Goal: Information Seeking & Learning: Learn about a topic

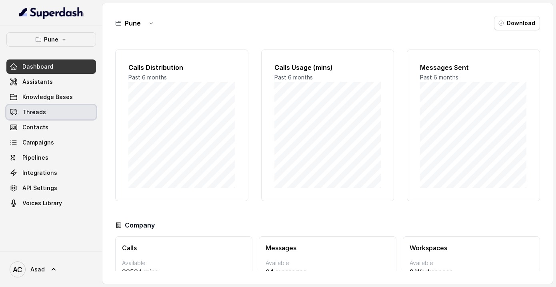
click at [46, 113] on link "Threads" at bounding box center [51, 112] width 90 height 14
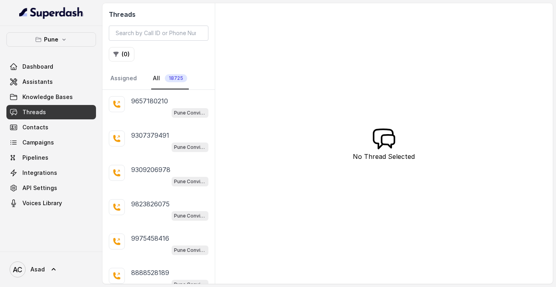
click at [165, 79] on span "18725" at bounding box center [176, 78] width 22 height 8
click at [123, 59] on button "( 0 )" at bounding box center [122, 54] width 26 height 14
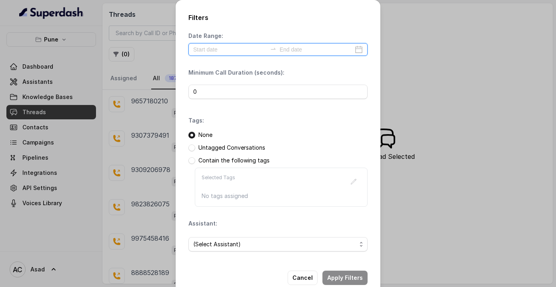
click at [233, 48] on input at bounding box center [230, 49] width 74 height 9
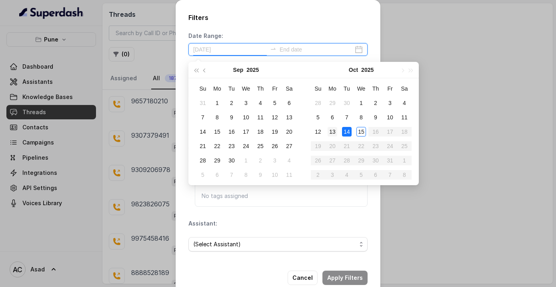
type input "[DATE]"
click at [334, 132] on div "13" at bounding box center [332, 132] width 10 height 10
type input "[DATE]"
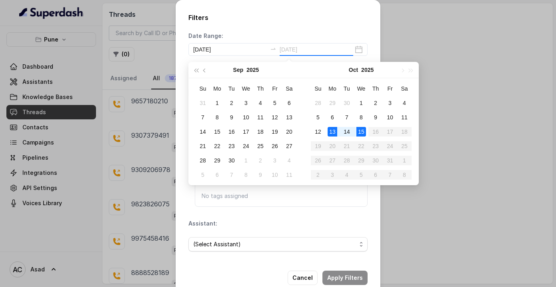
click at [363, 135] on div "15" at bounding box center [361, 132] width 10 height 10
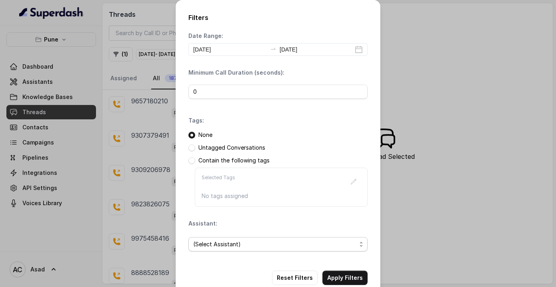
click at [205, 243] on span "(Select Assistant)" at bounding box center [274, 245] width 163 height 10
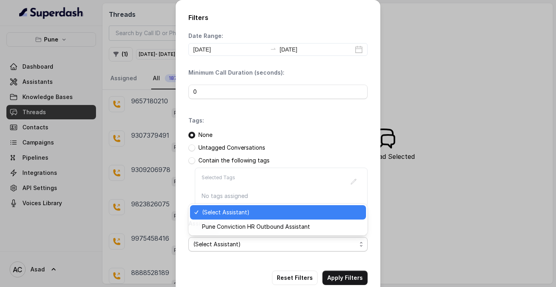
scroll to position [17, 0]
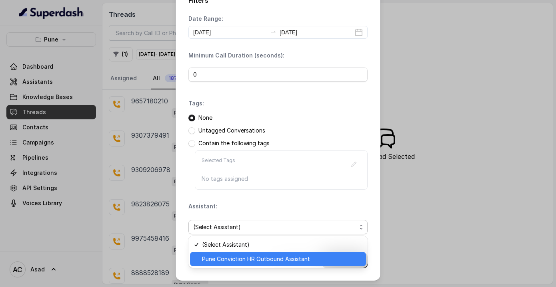
click at [227, 265] on div "Pune Conviction HR Outbound Assistant" at bounding box center [278, 259] width 176 height 14
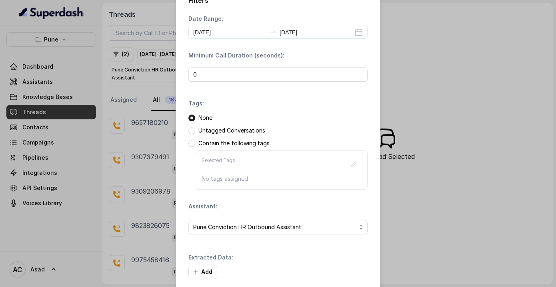
scroll to position [21, 0]
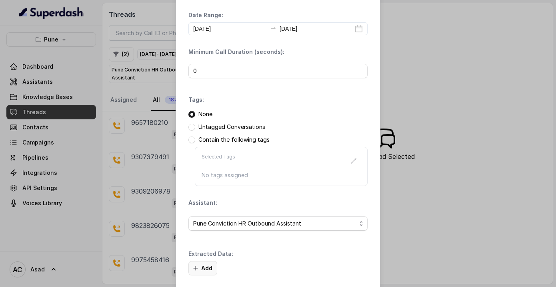
click at [200, 271] on button "Add" at bounding box center [202, 268] width 29 height 14
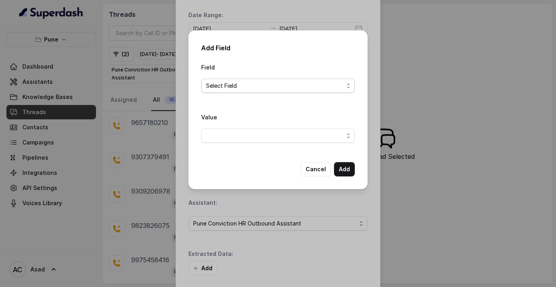
click at [273, 84] on span "Select Field" at bounding box center [274, 86] width 137 height 10
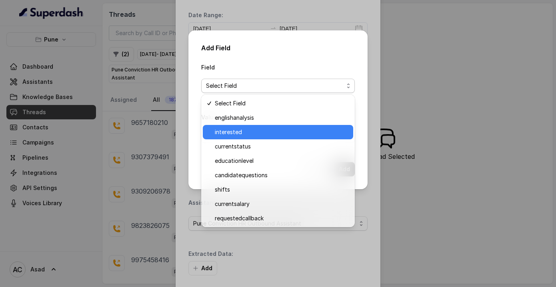
click at [239, 132] on span "interested" at bounding box center [282, 133] width 134 height 10
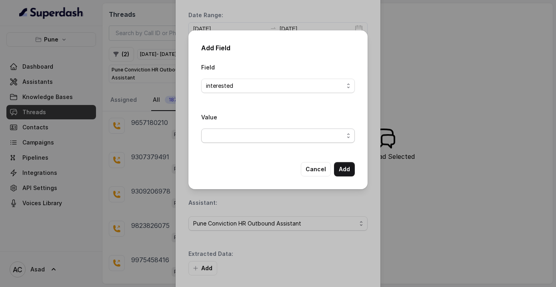
click at [317, 135] on span "button" at bounding box center [277, 136] width 153 height 14
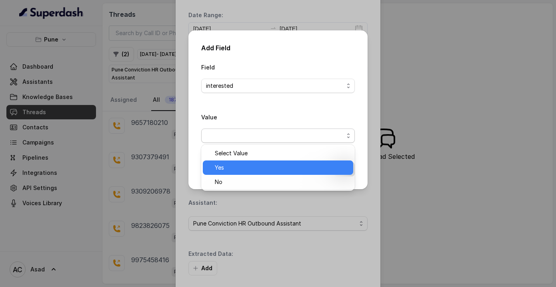
click at [236, 169] on span "Yes" at bounding box center [282, 168] width 134 height 10
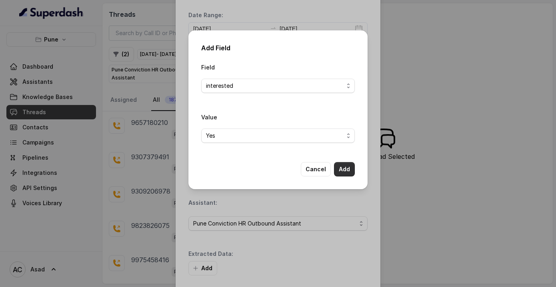
click at [343, 171] on button "Add" at bounding box center [344, 169] width 21 height 14
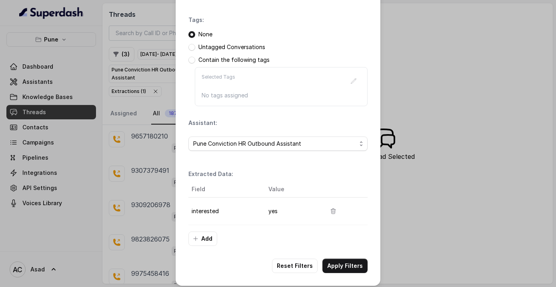
scroll to position [106, 0]
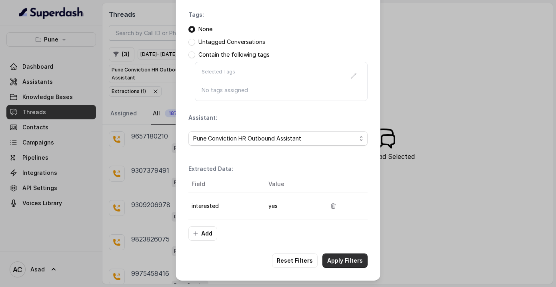
click at [350, 262] on button "Apply Filters" at bounding box center [344, 261] width 45 height 14
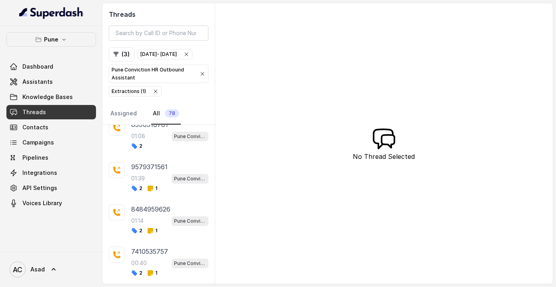
scroll to position [1916, 0]
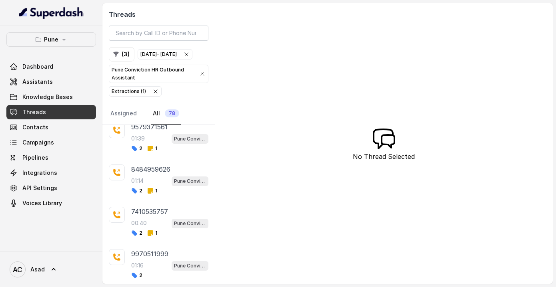
click at [155, 58] on div "[DATE] - [DATE]" at bounding box center [158, 54] width 36 height 8
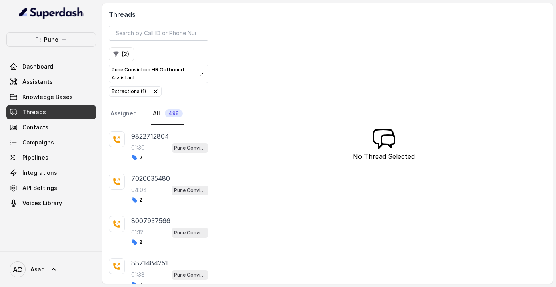
click at [136, 91] on div "Extractions ( 1 )" at bounding box center [129, 92] width 34 height 8
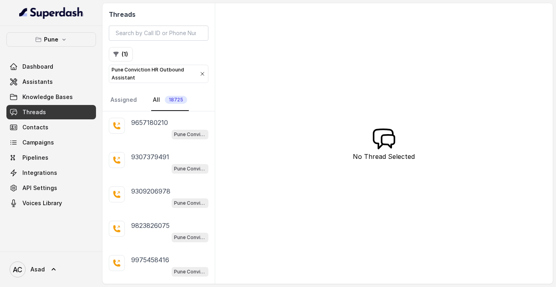
click at [202, 74] on icon "button" at bounding box center [202, 74] width 6 height 6
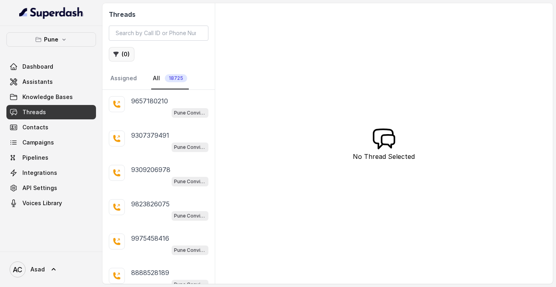
click at [118, 57] on icon "button" at bounding box center [116, 54] width 6 height 6
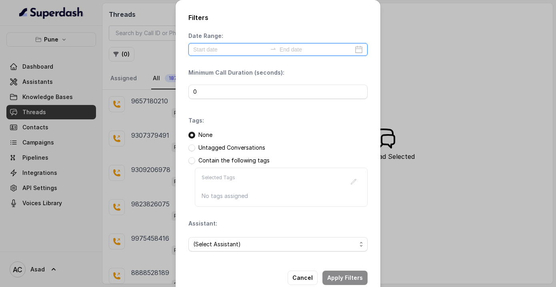
click at [237, 52] on input at bounding box center [230, 49] width 74 height 9
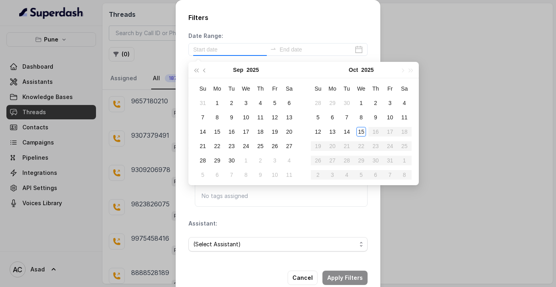
click at [153, 78] on div "Filters Date Range: Minimum Call Duration (seconds): 0 Tags: None Untagged Conv…" at bounding box center [278, 143] width 556 height 287
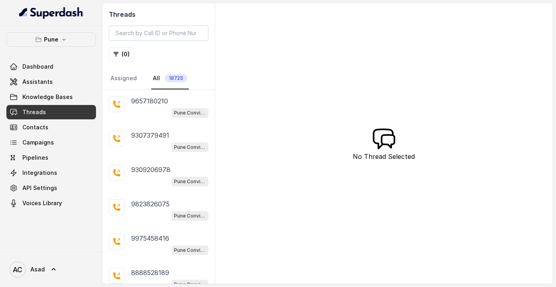
click at [172, 79] on span "18725" at bounding box center [176, 78] width 22 height 8
click at [38, 142] on span "Campaigns" at bounding box center [38, 143] width 32 height 8
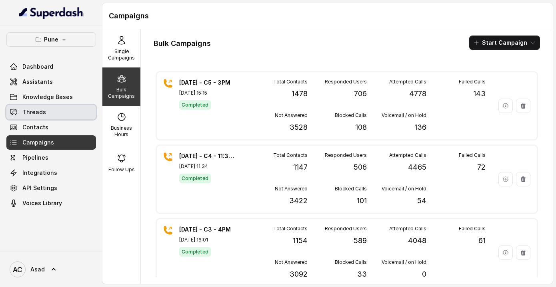
click at [36, 113] on span "Threads" at bounding box center [34, 112] width 24 height 8
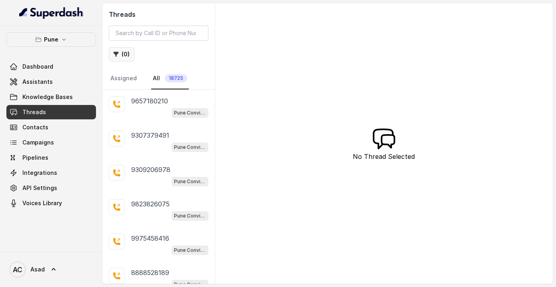
click at [126, 55] on button "( 0 )" at bounding box center [122, 54] width 26 height 14
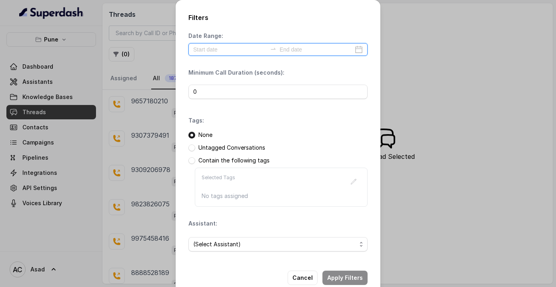
click at [225, 51] on input at bounding box center [230, 49] width 74 height 9
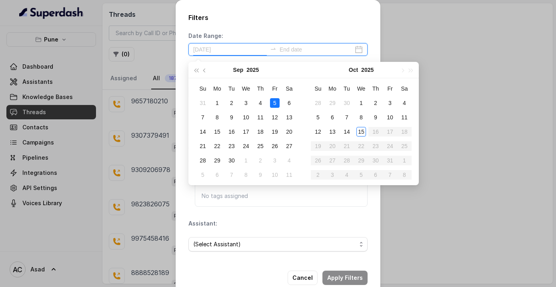
type input "[DATE]"
click at [333, 131] on div "13" at bounding box center [332, 132] width 10 height 10
type input "[DATE]"
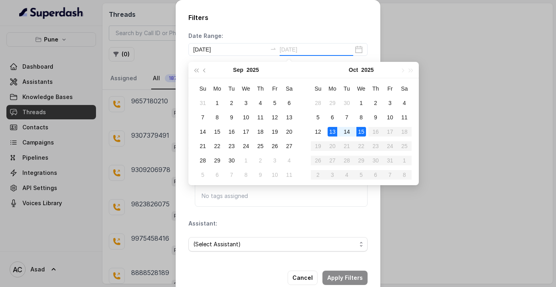
click at [361, 133] on div "15" at bounding box center [361, 132] width 10 height 10
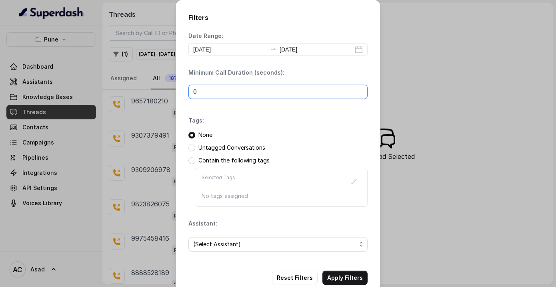
click at [234, 93] on input "0" at bounding box center [277, 92] width 179 height 14
click at [201, 250] on span "(Select Assistant)" at bounding box center [277, 244] width 179 height 14
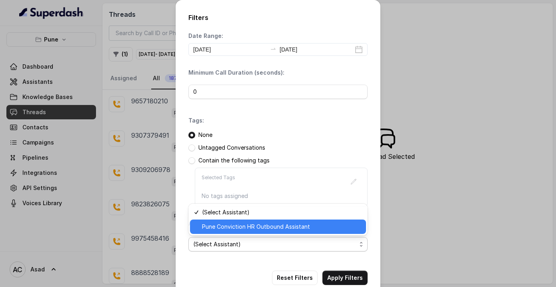
click at [217, 231] on span "Pune Conviction HR Outbound Assistant" at bounding box center [281, 227] width 159 height 10
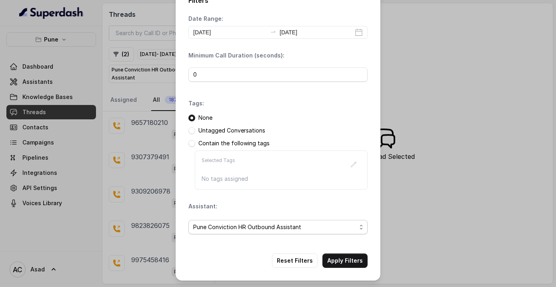
scroll to position [21, 0]
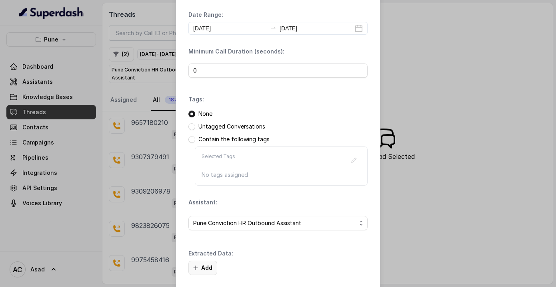
click at [206, 268] on button "Add" at bounding box center [202, 268] width 29 height 14
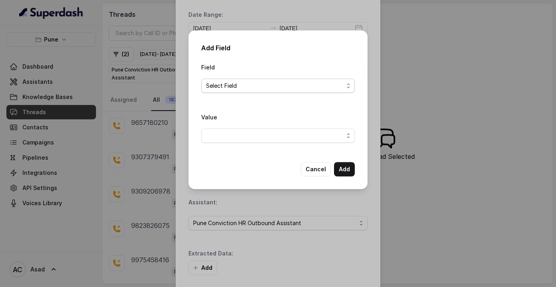
click at [252, 92] on span "Select Field" at bounding box center [277, 86] width 153 height 14
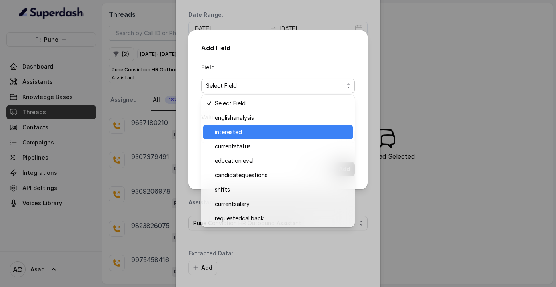
click at [238, 134] on span "interested" at bounding box center [282, 133] width 134 height 10
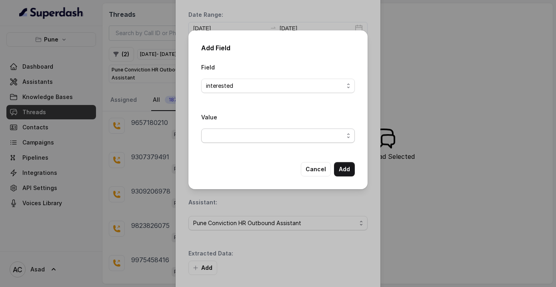
click at [242, 135] on span "button" at bounding box center [277, 136] width 153 height 14
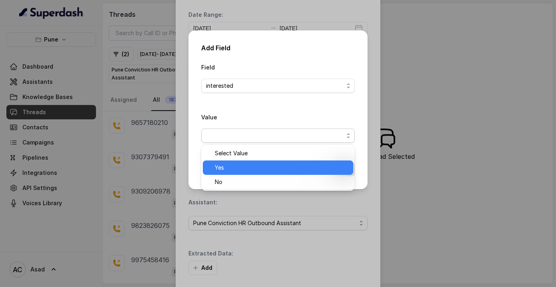
click at [225, 169] on span "Yes" at bounding box center [282, 168] width 134 height 10
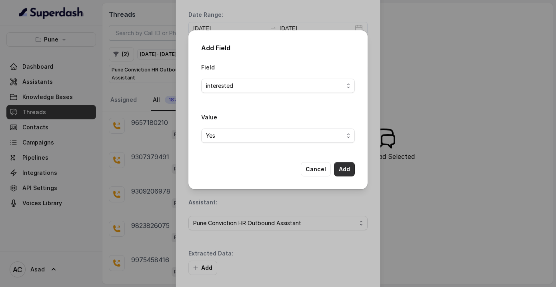
click at [341, 168] on button "Add" at bounding box center [344, 169] width 21 height 14
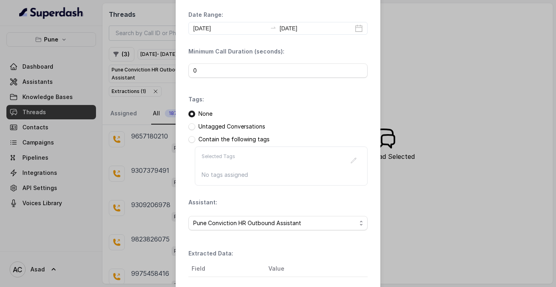
scroll to position [106, 0]
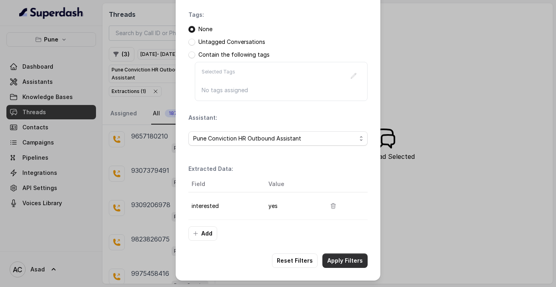
click at [339, 262] on button "Apply Filters" at bounding box center [344, 261] width 45 height 14
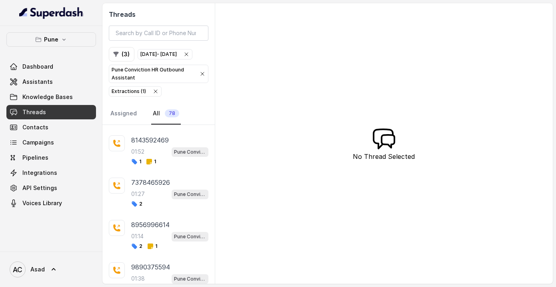
scroll to position [3144, 0]
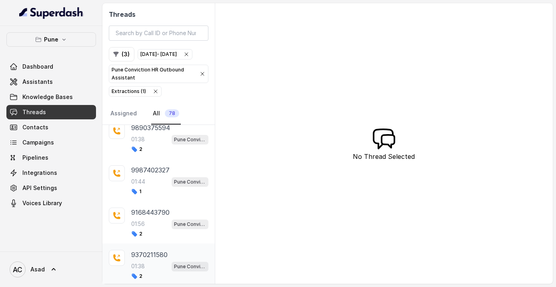
click at [143, 261] on div "01:38 Pune Conviction HR Outbound Assistant" at bounding box center [169, 266] width 77 height 10
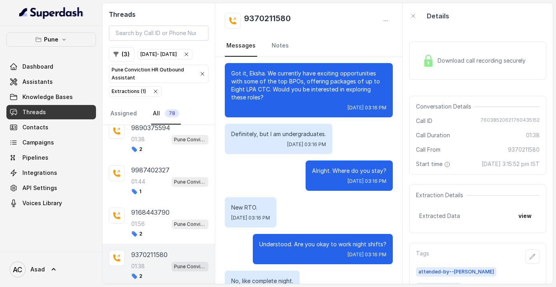
scroll to position [139, 0]
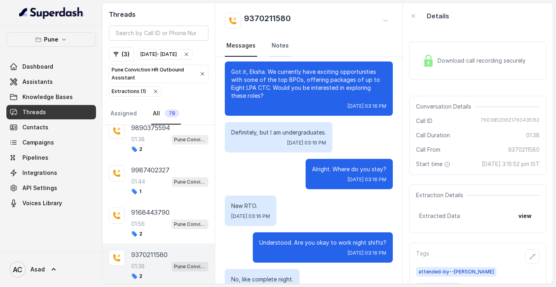
click at [280, 44] on link "Notes" at bounding box center [280, 46] width 20 height 22
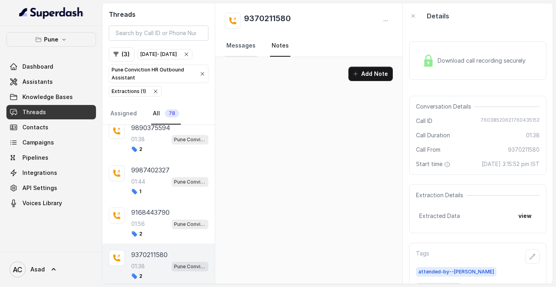
click at [235, 44] on link "Messages" at bounding box center [241, 46] width 32 height 22
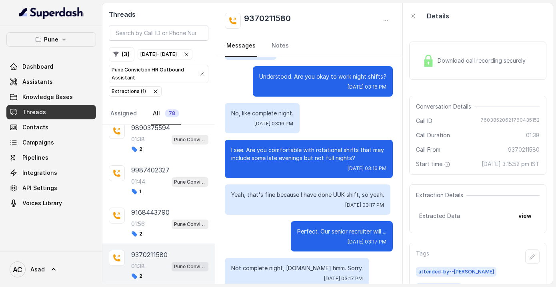
scroll to position [349, 0]
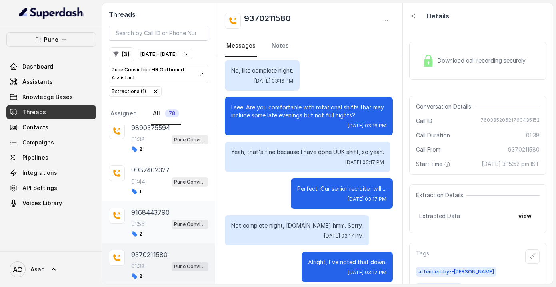
click at [153, 211] on p "9168443790" at bounding box center [150, 213] width 38 height 10
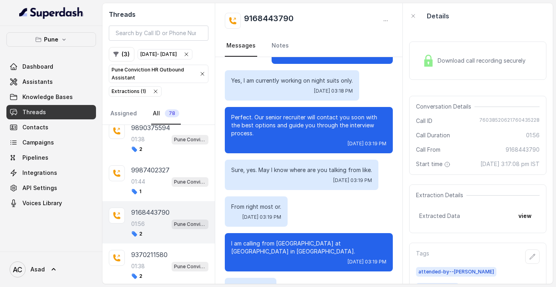
scroll to position [662, 0]
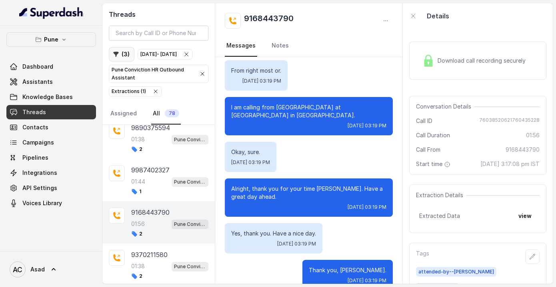
click at [124, 57] on button "( 3 )" at bounding box center [122, 54] width 26 height 14
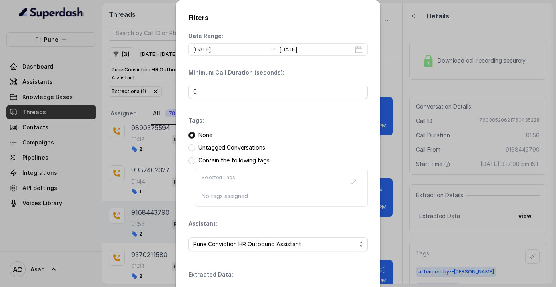
click at [195, 160] on div "Contain the following tags" at bounding box center [277, 161] width 179 height 8
click at [193, 162] on span at bounding box center [191, 160] width 7 height 7
click at [224, 180] on p "Selected Tags" at bounding box center [218, 182] width 34 height 14
click at [274, 182] on div "Selected Tags" at bounding box center [280, 182] width 159 height 14
click at [351, 182] on icon "button" at bounding box center [353, 182] width 6 height 6
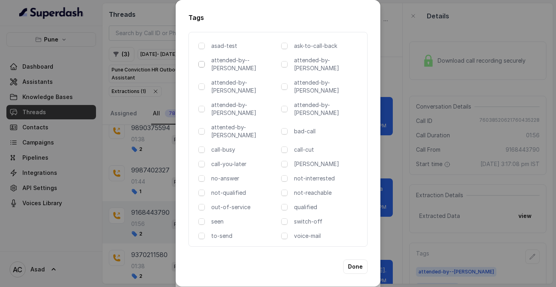
click at [203, 68] on span at bounding box center [201, 64] width 6 height 6
click at [286, 161] on span at bounding box center [284, 164] width 6 height 6
click at [356, 260] on button "Done" at bounding box center [355, 267] width 24 height 14
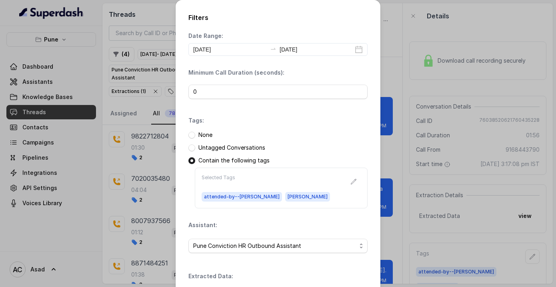
scroll to position [108, 0]
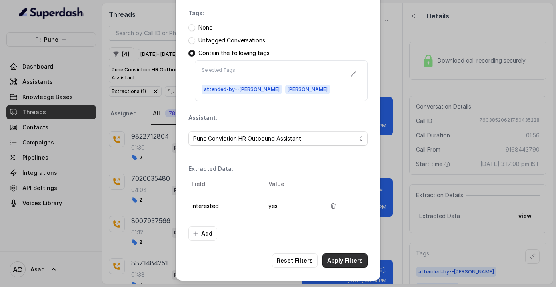
click at [345, 257] on button "Apply Filters" at bounding box center [344, 261] width 45 height 14
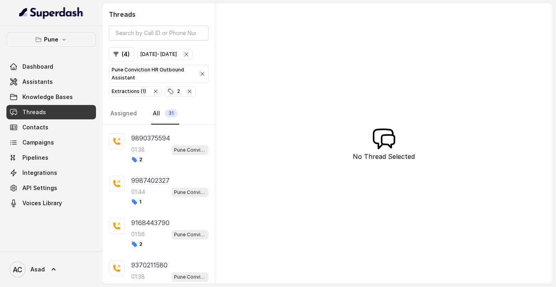
scroll to position [1162, 0]
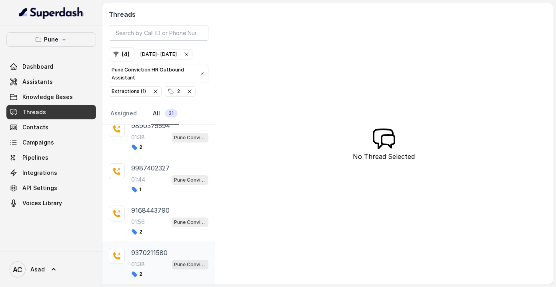
click at [143, 252] on p "9370211580" at bounding box center [149, 253] width 36 height 10
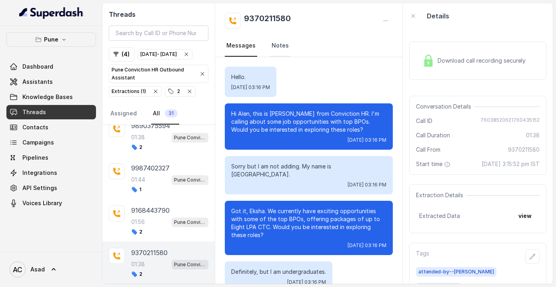
click at [276, 50] on link "Notes" at bounding box center [280, 46] width 20 height 22
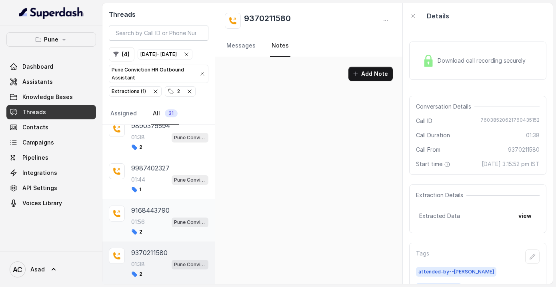
click at [148, 230] on div "2" at bounding box center [169, 232] width 77 height 6
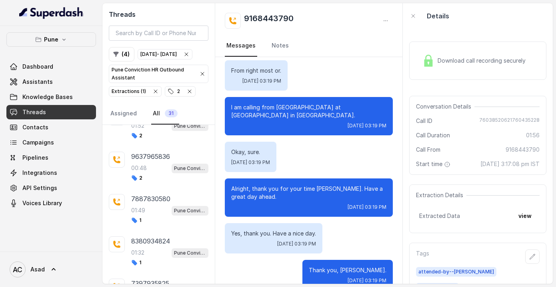
scroll to position [1162, 0]
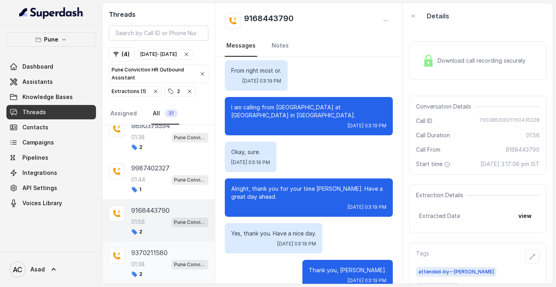
click at [141, 254] on p "9370211580" at bounding box center [149, 253] width 36 height 10
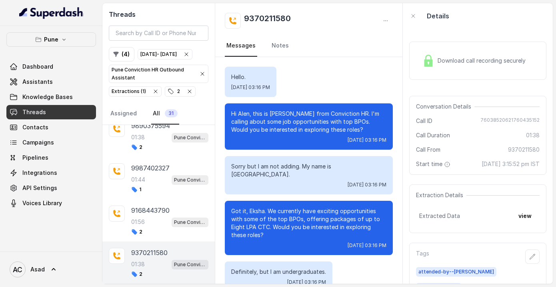
scroll to position [349, 0]
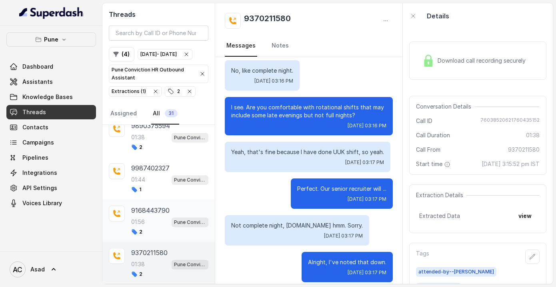
click at [143, 212] on p "9168443790" at bounding box center [150, 211] width 38 height 10
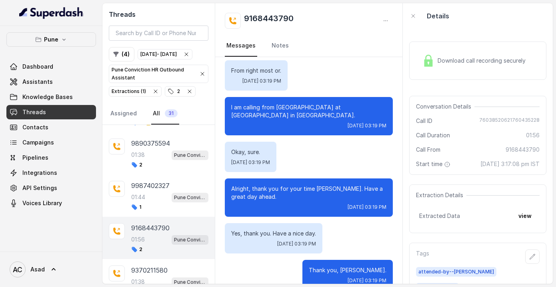
scroll to position [1132, 0]
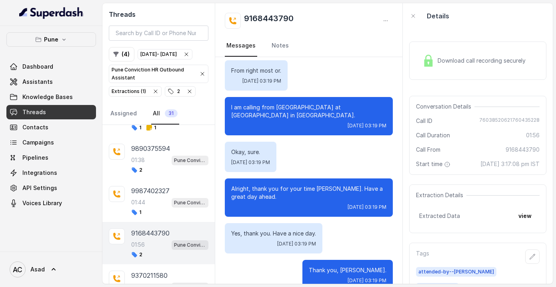
click at [143, 207] on p "01:44" at bounding box center [138, 203] width 14 height 8
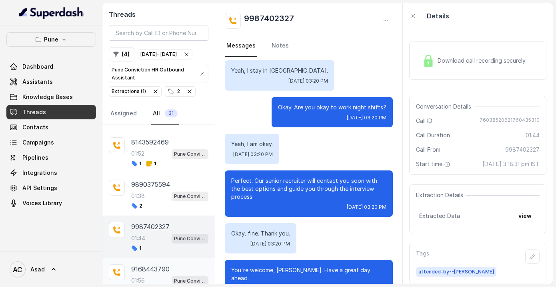
scroll to position [1081, 0]
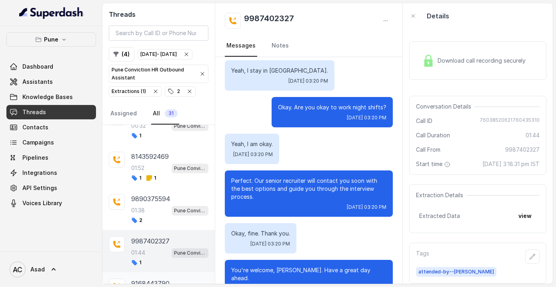
click at [143, 204] on p "9890375594" at bounding box center [150, 199] width 39 height 10
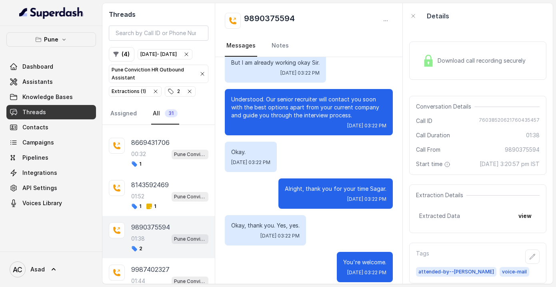
scroll to position [1050, 0]
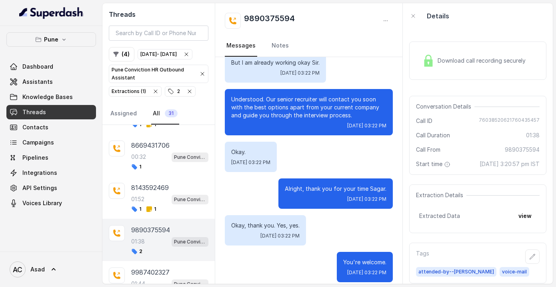
click at [143, 205] on div "01:52 Pune Conviction HR Outbound Assistant" at bounding box center [169, 199] width 77 height 10
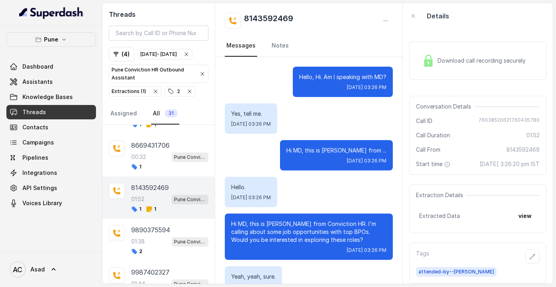
scroll to position [940, 0]
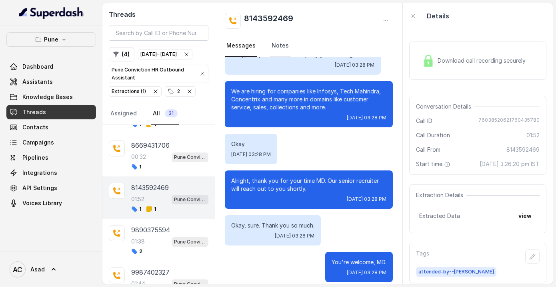
click at [275, 46] on link "Notes" at bounding box center [280, 46] width 20 height 22
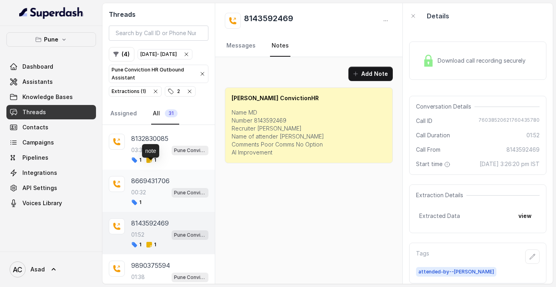
scroll to position [1011, 0]
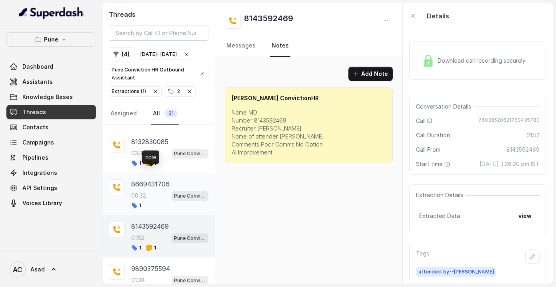
click at [151, 163] on div "note" at bounding box center [150, 158] width 17 height 14
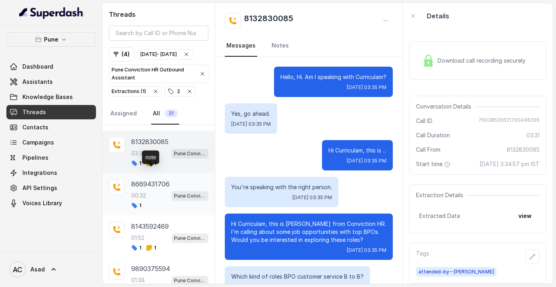
scroll to position [1714, 0]
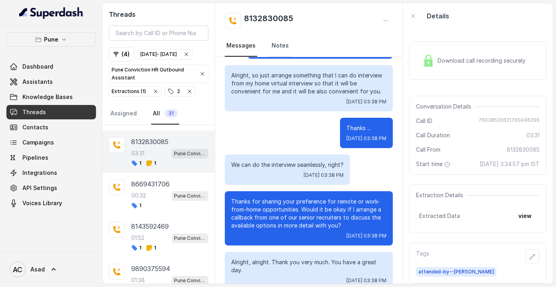
click at [279, 45] on link "Notes" at bounding box center [280, 46] width 20 height 22
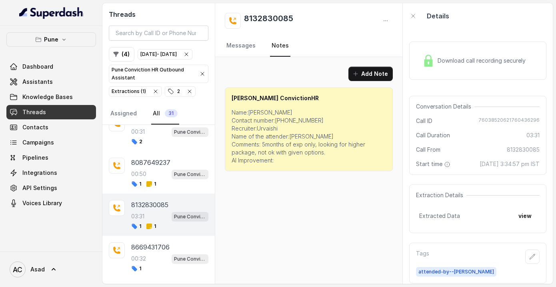
scroll to position [946, 0]
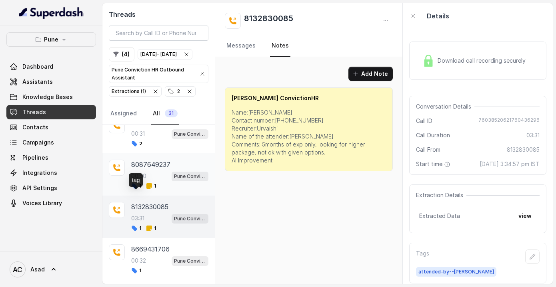
click at [136, 189] on icon at bounding box center [134, 186] width 6 height 6
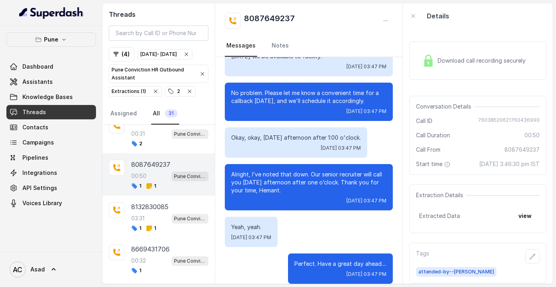
scroll to position [238, 0]
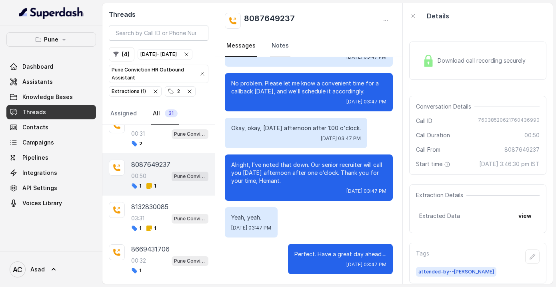
click at [279, 44] on link "Notes" at bounding box center [280, 46] width 20 height 22
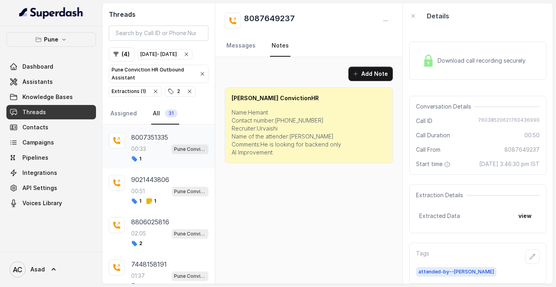
scroll to position [127, 0]
click at [149, 195] on div "00:51 Pune Conviction HR Outbound Assistant" at bounding box center [169, 190] width 77 height 10
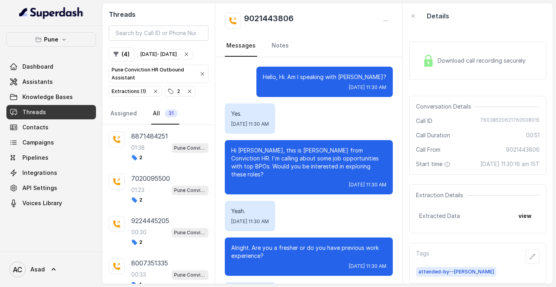
click at [161, 125] on link "All 31" at bounding box center [165, 114] width 28 height 22
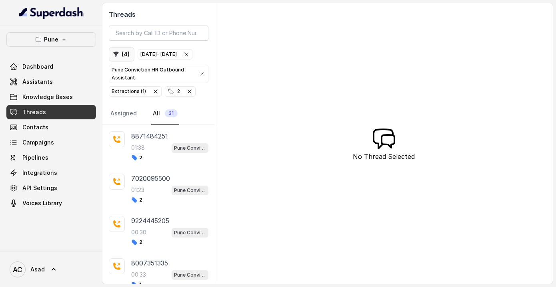
click at [126, 52] on button "( 4 )" at bounding box center [122, 54] width 26 height 14
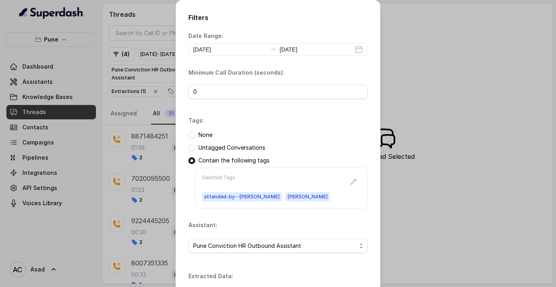
click at [454, 188] on div "Filters Date Range: [DATE] [DATE] Minimum Call Duration (seconds): 0 Tags: None…" at bounding box center [278, 143] width 556 height 287
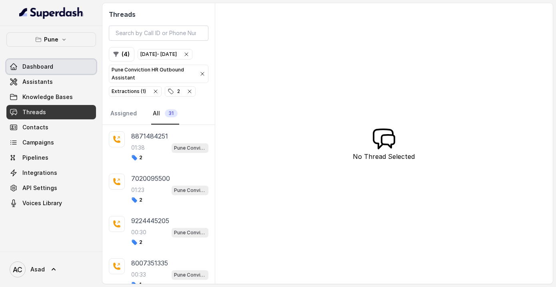
click at [47, 72] on link "Dashboard" at bounding box center [51, 67] width 90 height 14
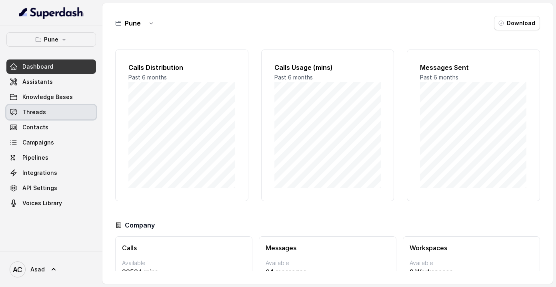
click at [42, 113] on span "Threads" at bounding box center [34, 112] width 24 height 8
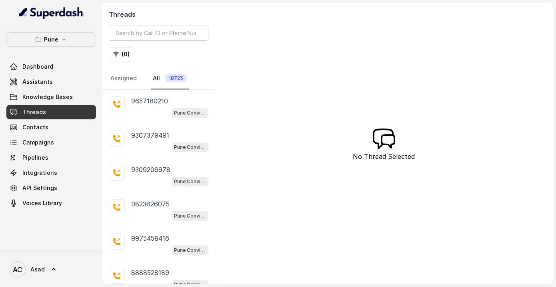
click at [171, 78] on span "18725" at bounding box center [176, 78] width 22 height 8
